Goal: Complete application form: Complete application form

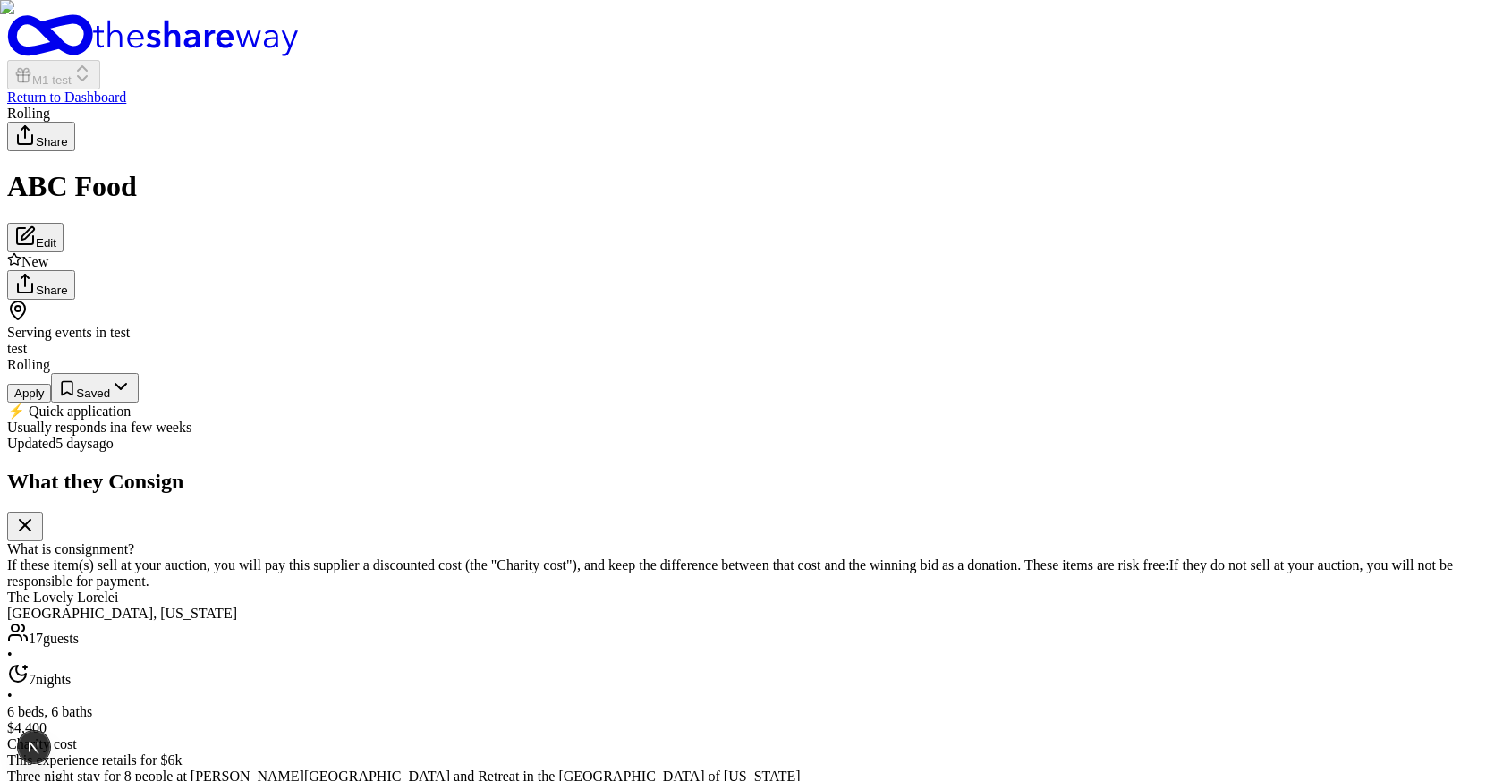
scroll to position [210, 0]
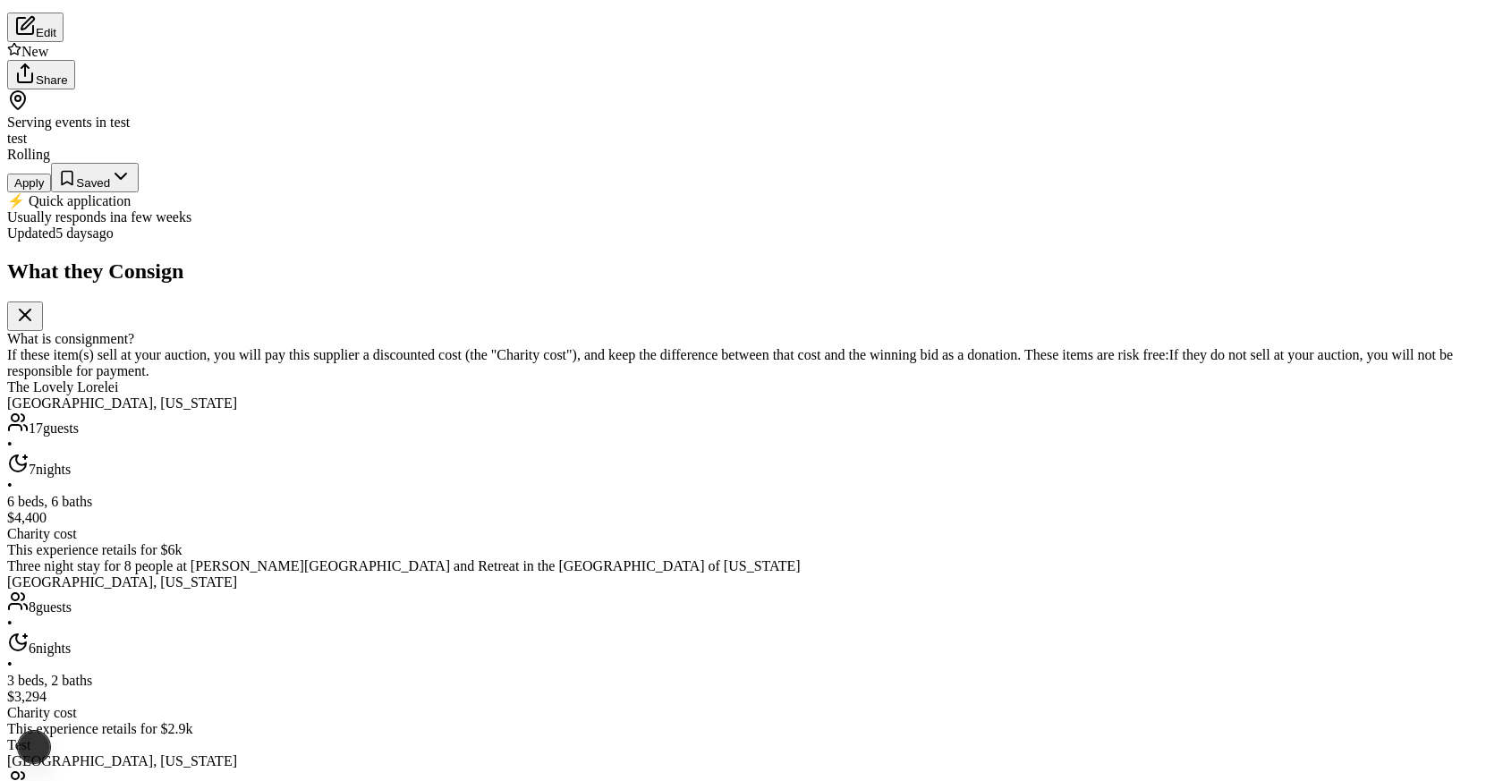
click at [51, 192] on button "Apply" at bounding box center [29, 183] width 44 height 19
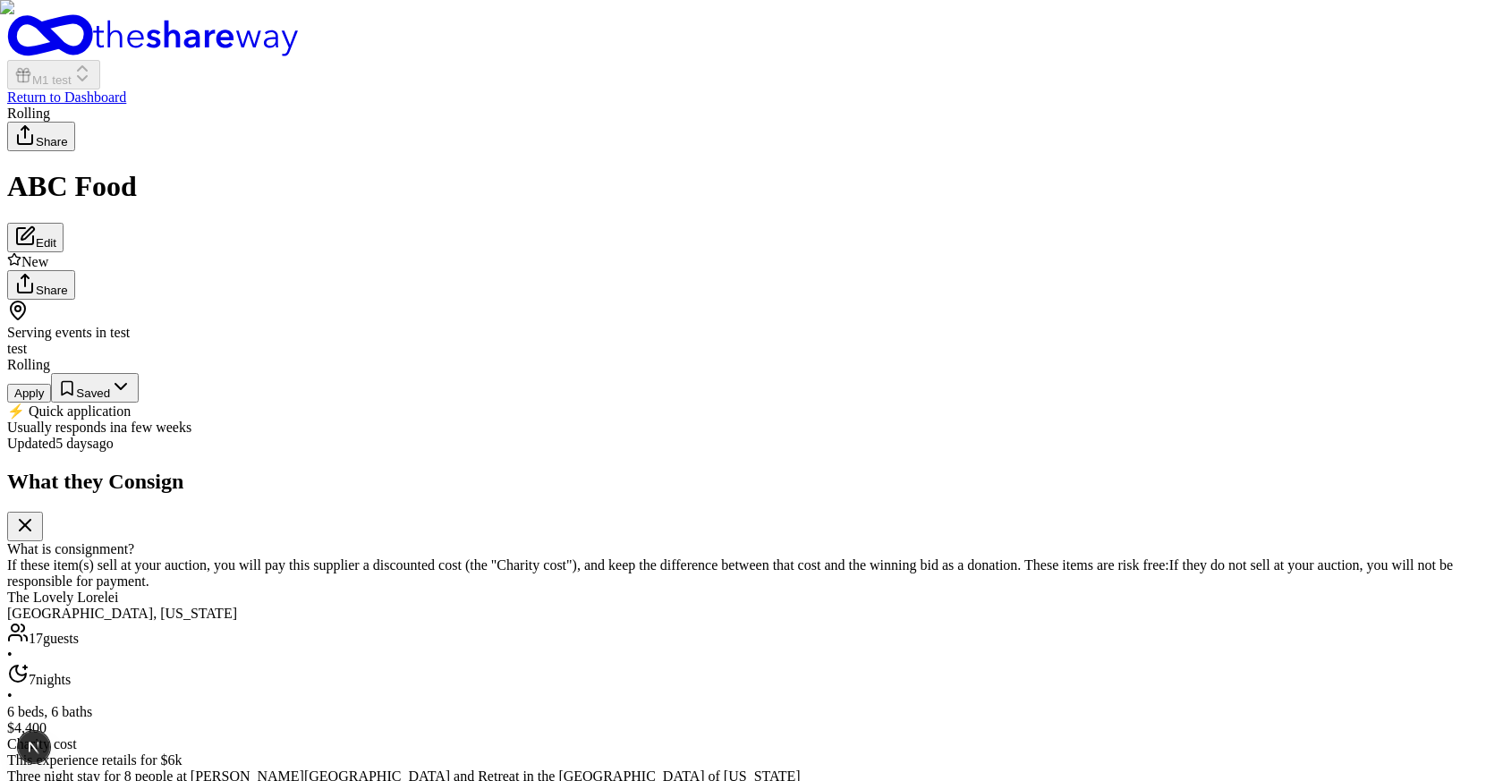
click at [51, 402] on button "Apply" at bounding box center [29, 393] width 44 height 19
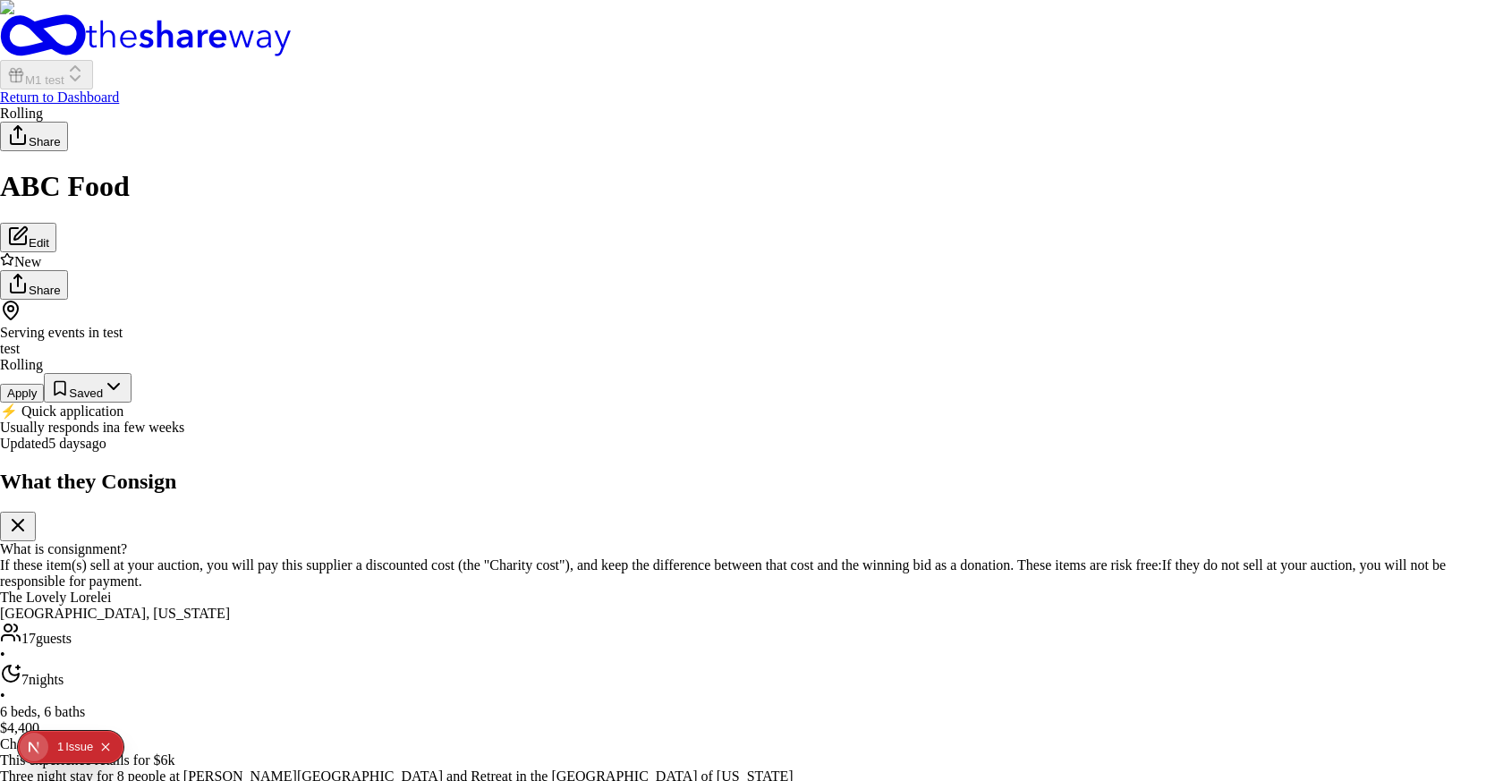
click at [107, 397] on div at bounding box center [107, 397] width 0 height 0
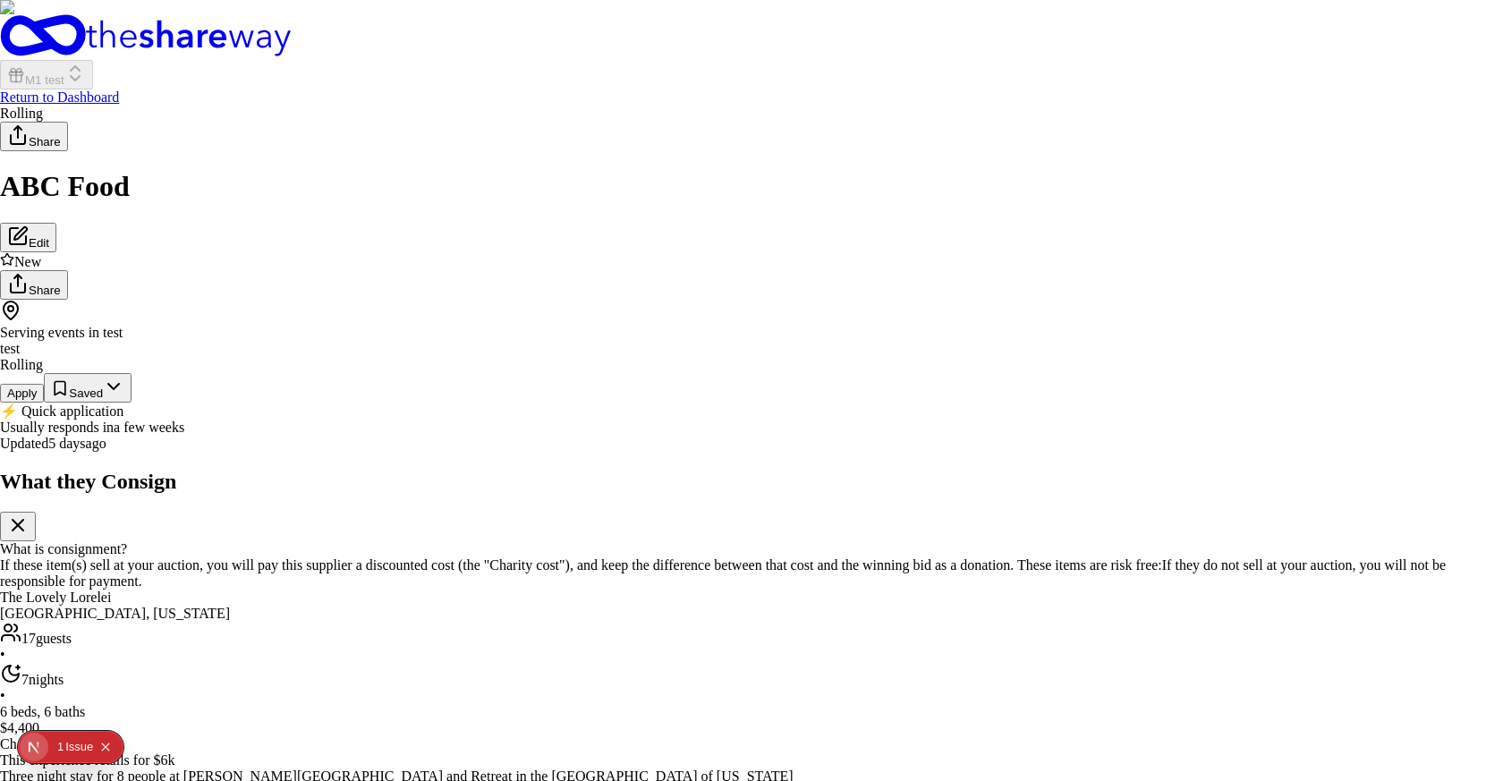
click at [107, 397] on div at bounding box center [107, 397] width 0 height 0
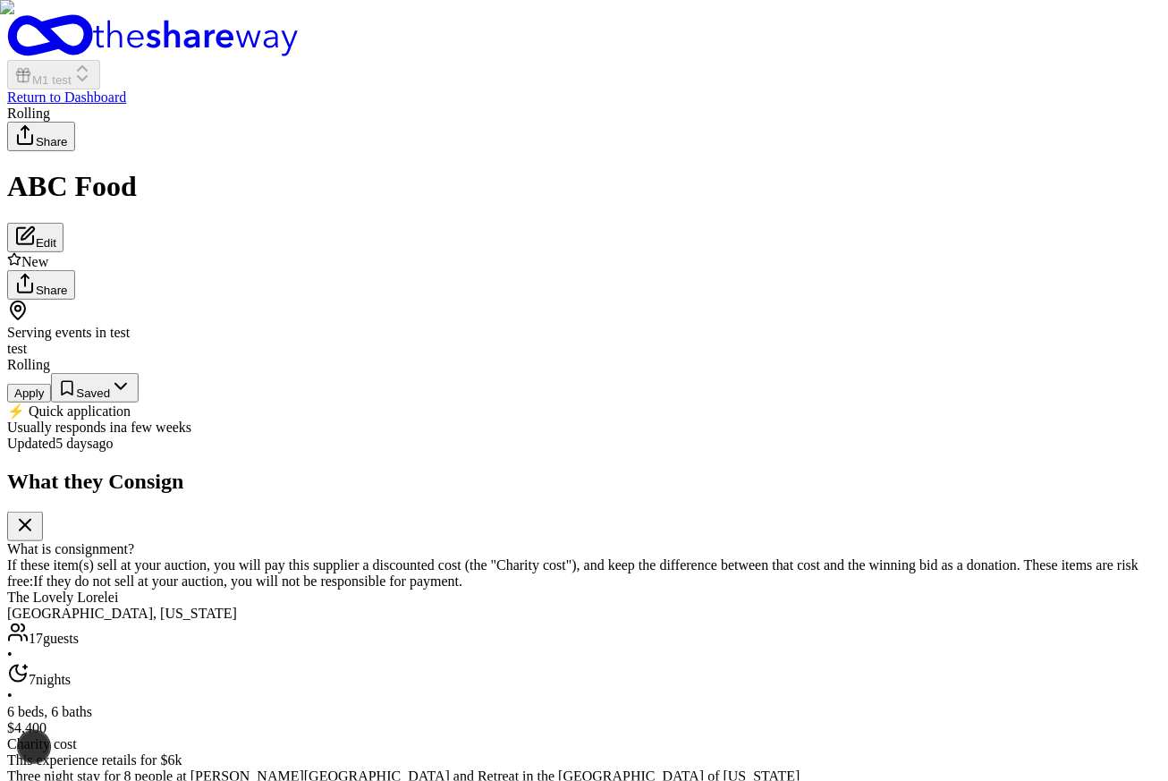
drag, startPoint x: 189, startPoint y: 332, endPoint x: 428, endPoint y: 332, distance: 238.8
click at [51, 402] on button "Apply" at bounding box center [29, 393] width 44 height 19
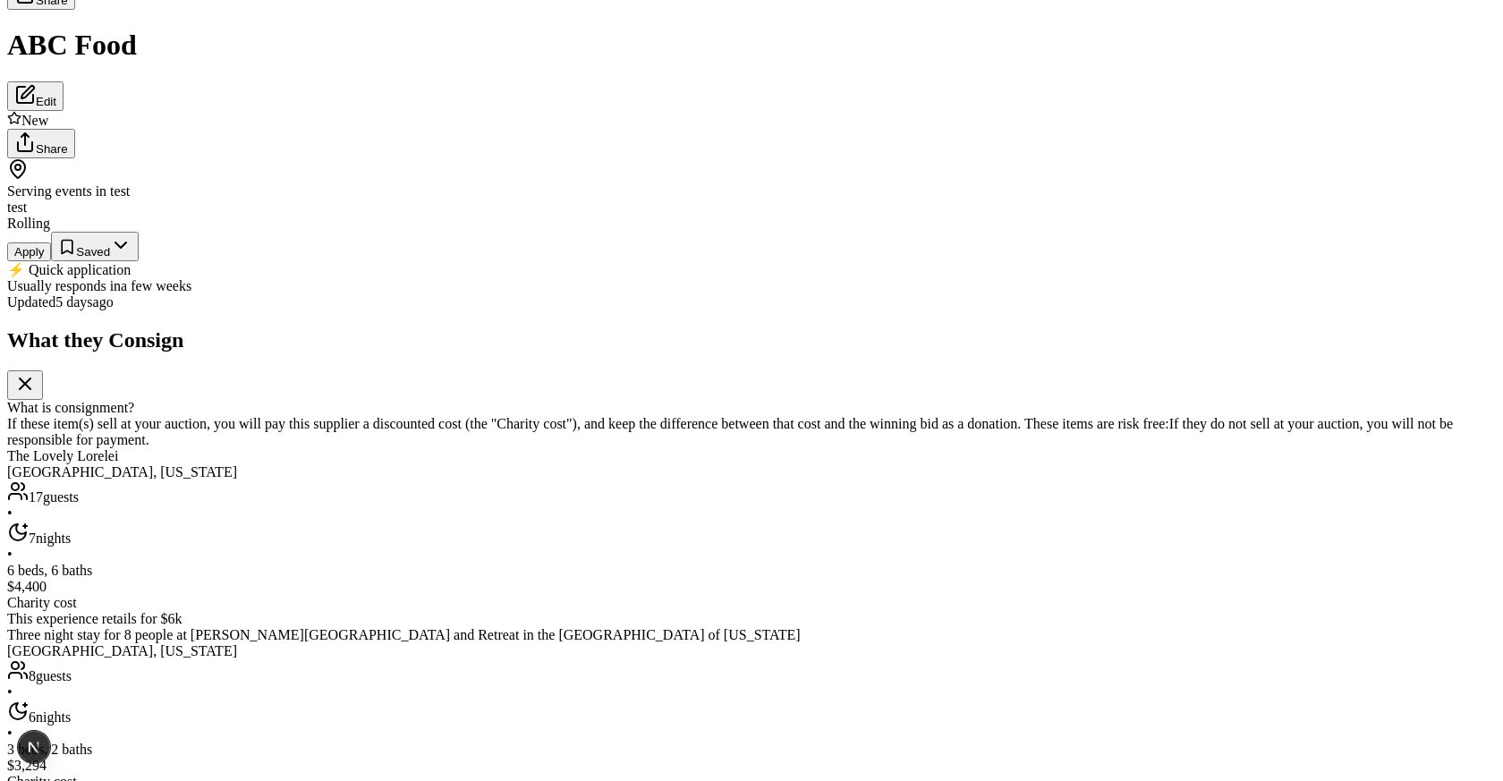
scroll to position [150, 0]
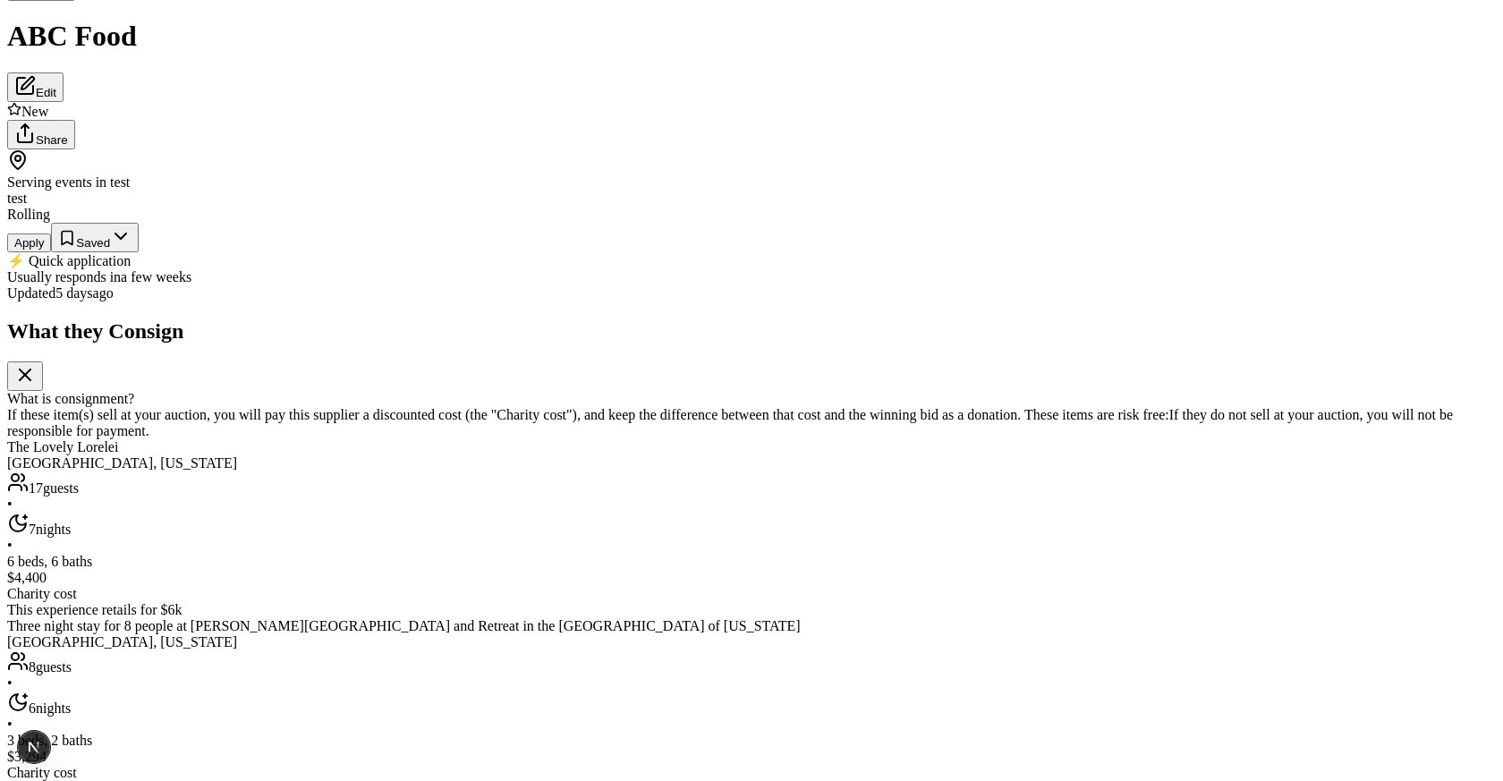
click at [51, 252] on button "Apply" at bounding box center [29, 242] width 44 height 19
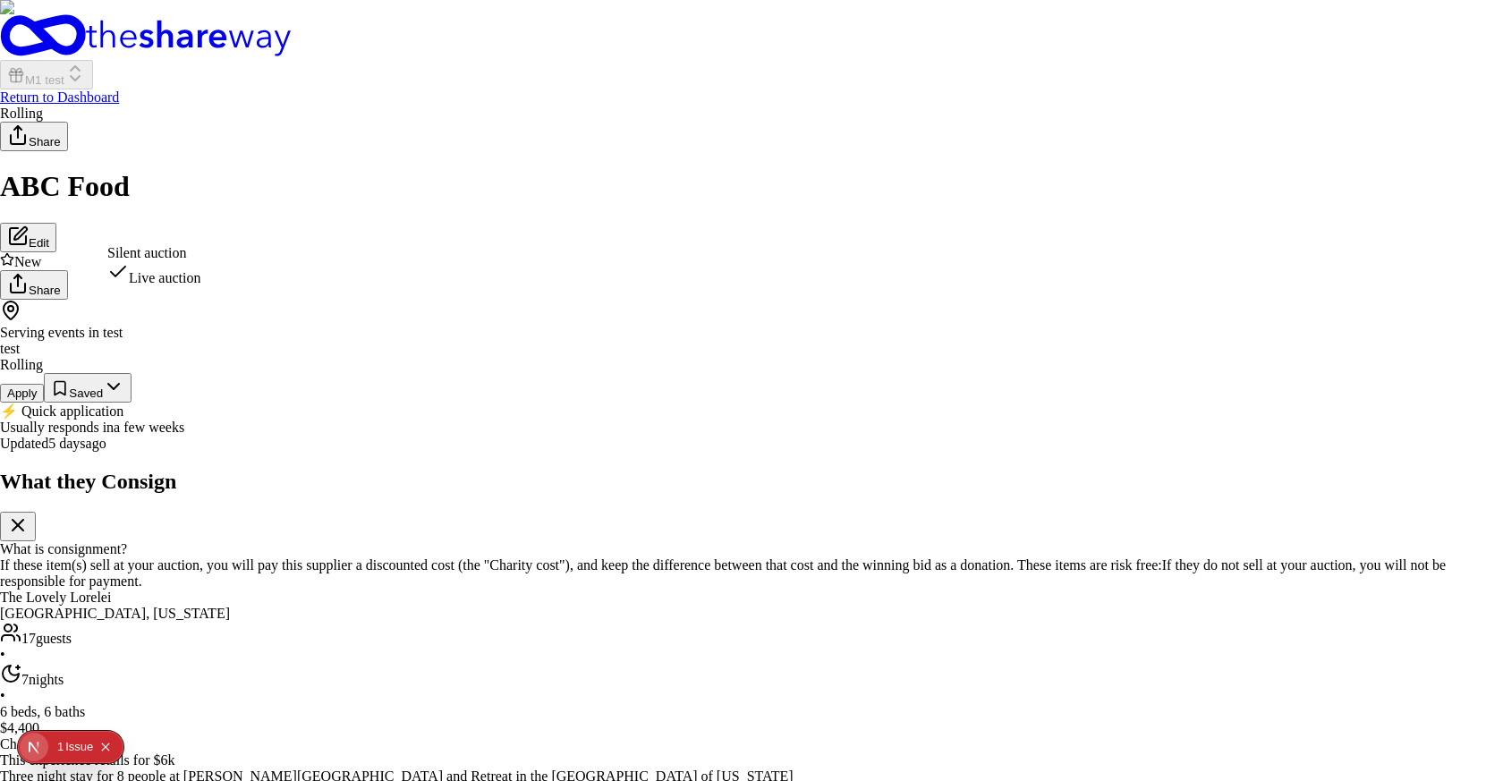
select select "silentAuction"
